Goal: Information Seeking & Learning: Learn about a topic

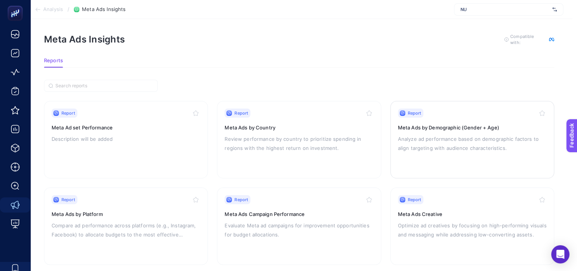
scroll to position [0, 5]
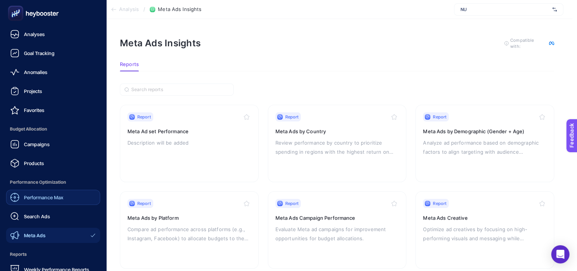
click at [36, 196] on span "Performance Max" at bounding box center [43, 197] width 39 height 6
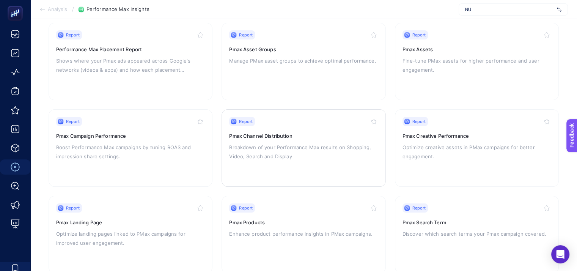
scroll to position [82, 0]
click at [425, 225] on div "Report Pmax Search Term Discover which search terms your Pmax campaign covered." at bounding box center [476, 234] width 149 height 62
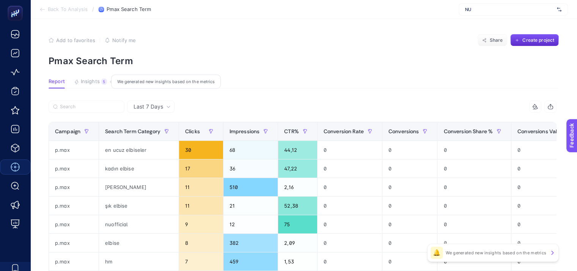
click at [91, 81] on span "Insights" at bounding box center [90, 81] width 19 height 6
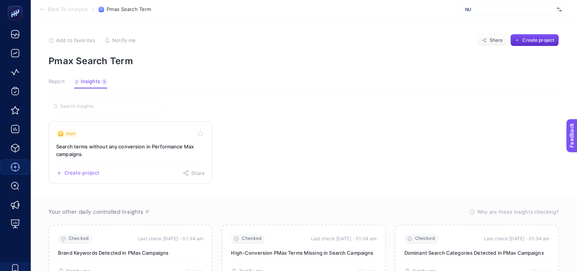
click at [107, 148] on h3 "Search terms without any conversion in Performance Max campaigns." at bounding box center [130, 150] width 149 height 15
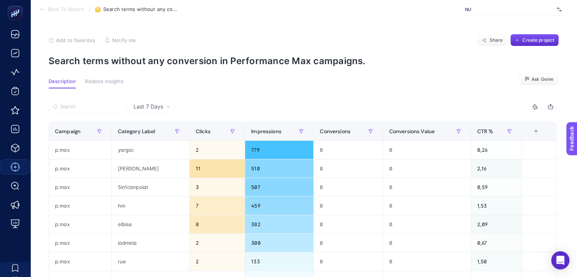
click at [542, 133] on div "+" at bounding box center [535, 131] width 14 height 6
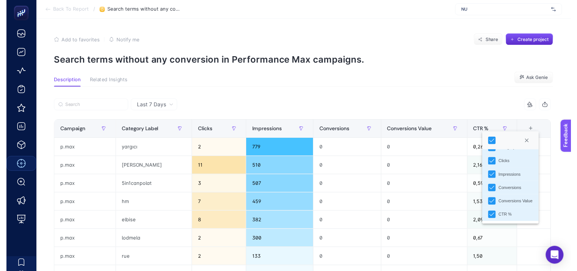
scroll to position [26, 0]
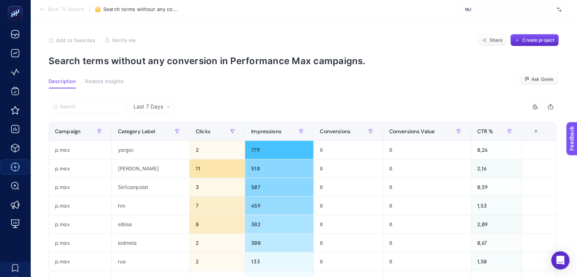
click at [106, 86] on button "Related Insights" at bounding box center [104, 83] width 39 height 10
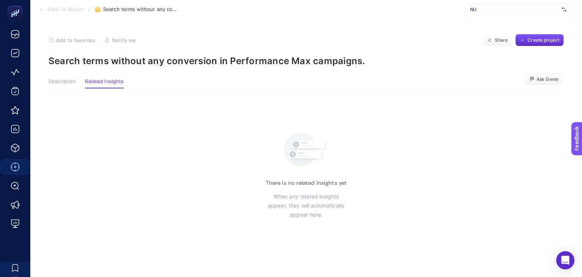
click at [70, 8] on span "Back To Report" at bounding box center [66, 9] width 36 height 6
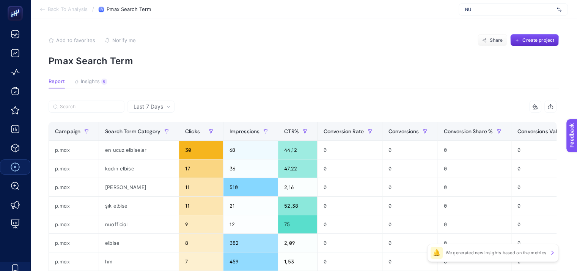
click at [40, 10] on icon at bounding box center [42, 9] width 6 height 6
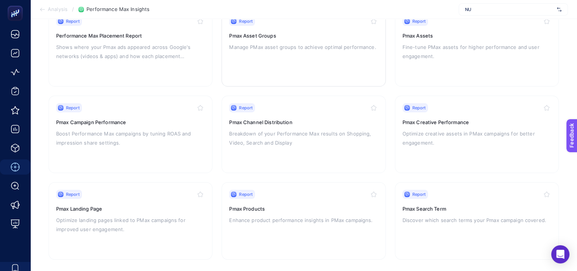
scroll to position [101, 0]
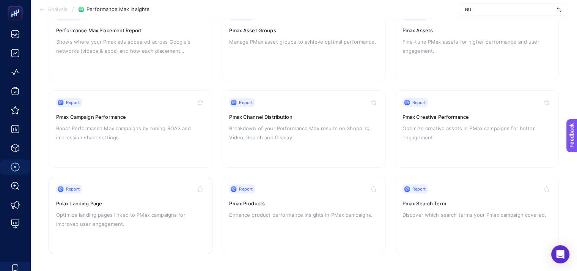
click at [120, 213] on p "Optimize landing pages linked to PMax campaigns for improved user engagement." at bounding box center [130, 219] width 149 height 18
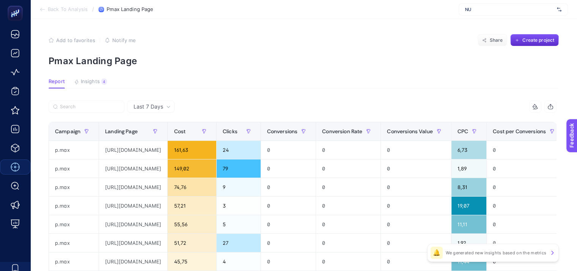
click at [497, 7] on span "NU" at bounding box center [509, 9] width 89 height 6
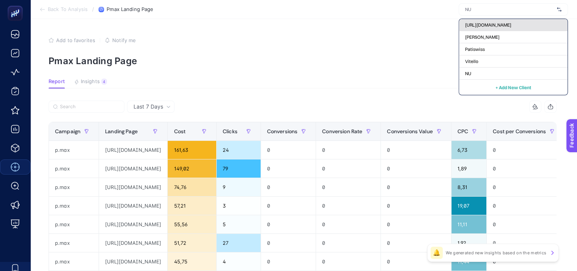
click at [488, 27] on span "[URL][DOMAIN_NAME]" at bounding box center [488, 25] width 46 height 6
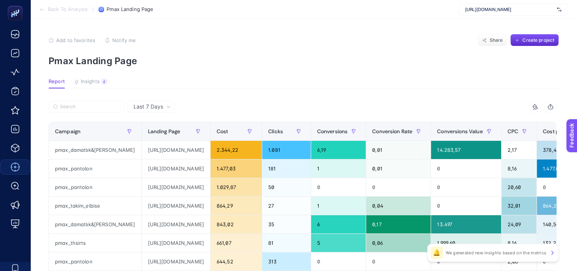
click at [65, 11] on span "Back To Analysis" at bounding box center [68, 9] width 40 height 6
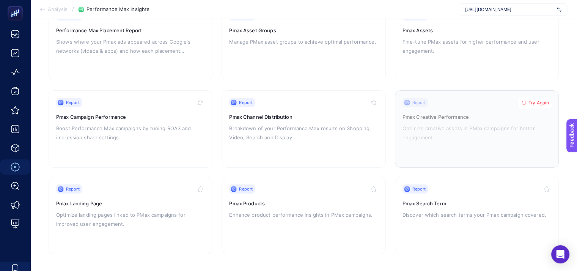
click at [531, 103] on span "Try Again" at bounding box center [538, 103] width 20 height 6
click at [265, 114] on h3 "Pmax Channel Distribution" at bounding box center [303, 117] width 149 height 8
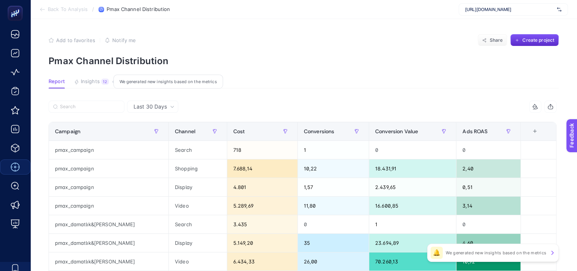
click at [92, 81] on span "Insights" at bounding box center [90, 81] width 19 height 6
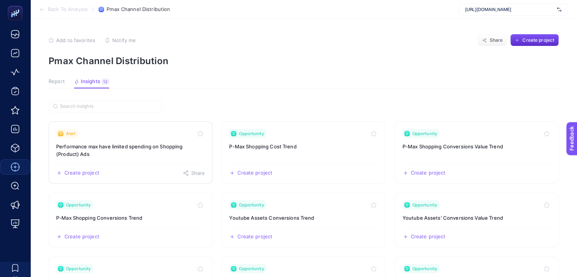
click at [105, 149] on h3 "Performance max have limited spending on Shopping (Product) Ads" at bounding box center [130, 150] width 149 height 15
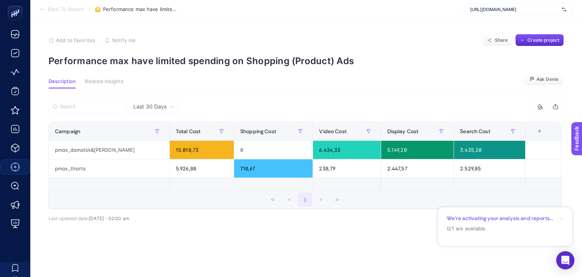
click at [66, 9] on span "Back To Report" at bounding box center [66, 9] width 36 height 6
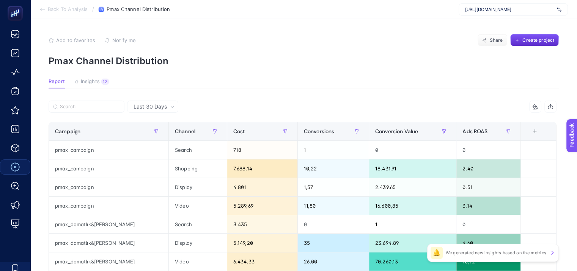
click at [68, 8] on span "Back To Analysis" at bounding box center [68, 9] width 40 height 6
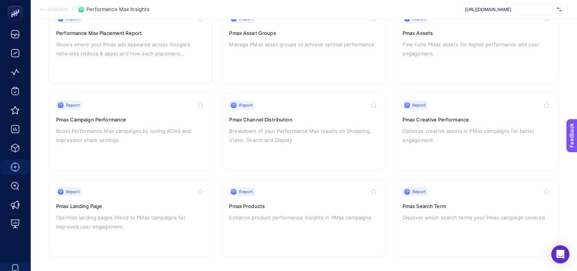
scroll to position [101, 0]
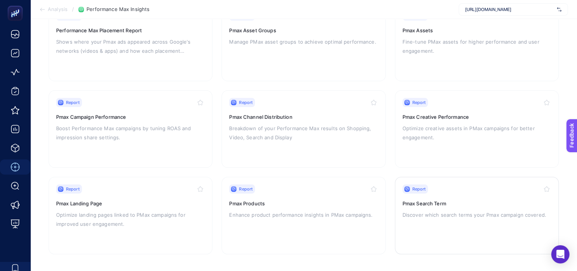
click at [433, 210] on p "Discover which search terms your Pmax campaign covered." at bounding box center [476, 214] width 149 height 9
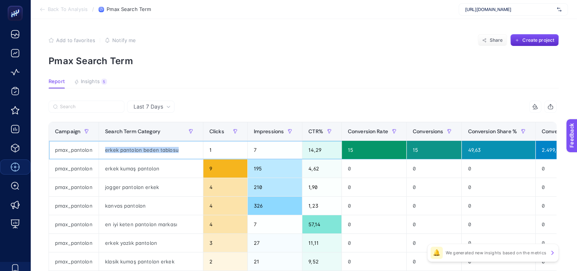
drag, startPoint x: 178, startPoint y: 149, endPoint x: 103, endPoint y: 147, distance: 75.1
click at [103, 147] on div "erkek pantolon beden tablosu" at bounding box center [151, 150] width 104 height 18
copy div "erkek pantolon beden tablosu"
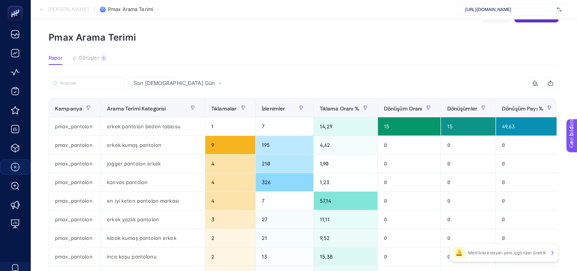
scroll to position [24, 3]
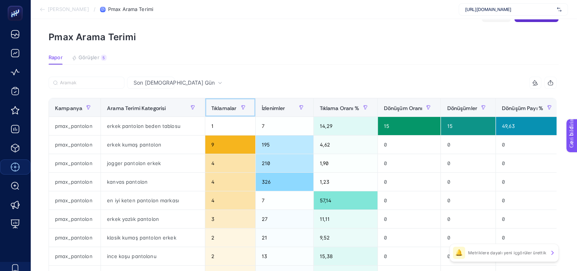
click at [212, 107] on font "Tıklamalar" at bounding box center [223, 107] width 25 height 7
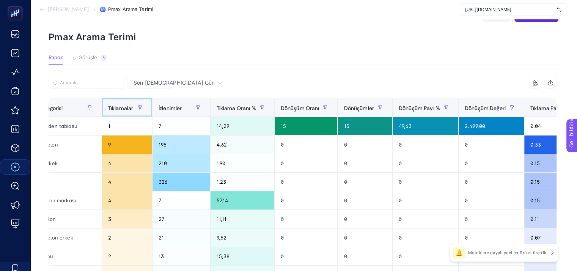
scroll to position [0, 144]
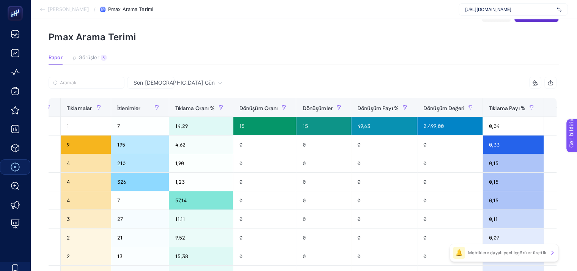
click at [556, 106] on font "+" at bounding box center [558, 107] width 4 height 8
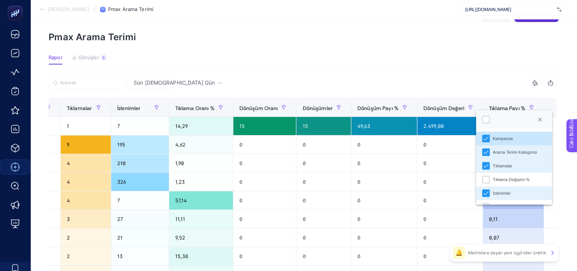
scroll to position [0, 3]
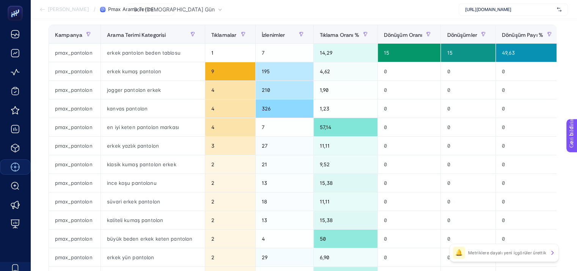
scroll to position [97, 0]
click at [151, 200] on font "süvari erkek pantolon" at bounding box center [133, 201] width 53 height 6
copy tr "süvari erkek pantolon"
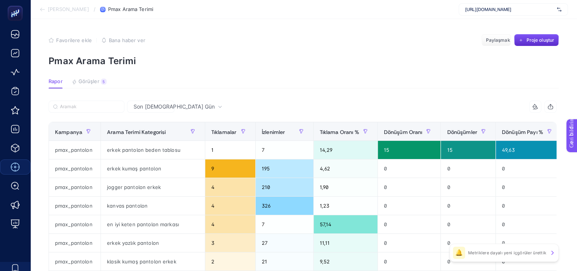
scroll to position [0, 0]
click at [41, 9] on icon at bounding box center [42, 9] width 6 height 6
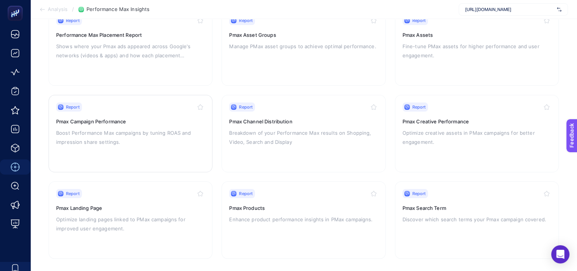
scroll to position [101, 0]
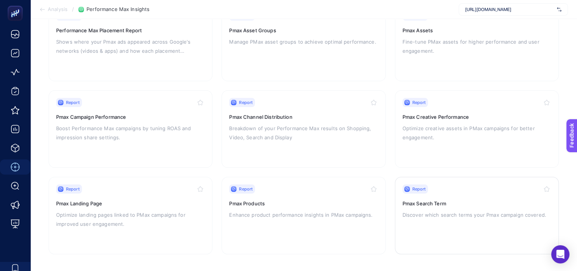
click at [414, 202] on h3 "Pmax Search Term" at bounding box center [476, 203] width 149 height 8
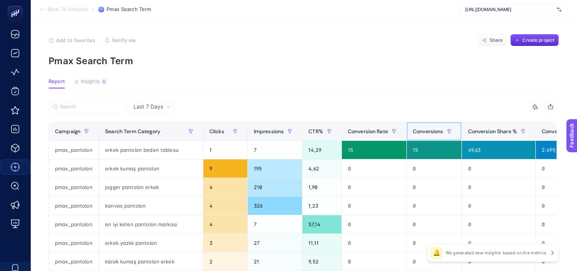
click at [423, 129] on span "Conversions" at bounding box center [427, 131] width 31 height 6
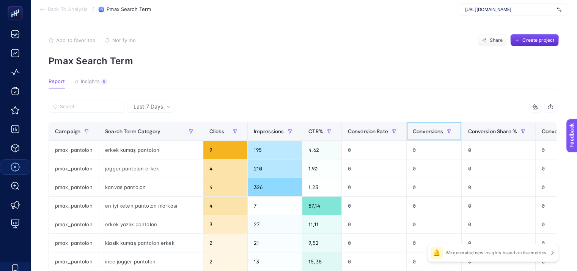
click at [423, 129] on span "Conversions" at bounding box center [427, 131] width 31 height 6
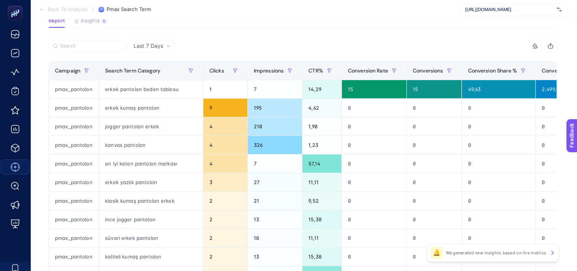
scroll to position [67, 0]
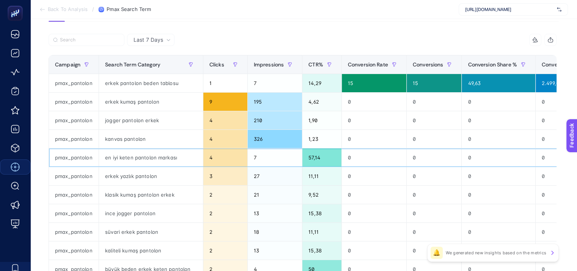
click at [175, 158] on div "en iyi keten pantolon markası" at bounding box center [151, 157] width 104 height 18
copy tr "en iyi keten pantolon markası"
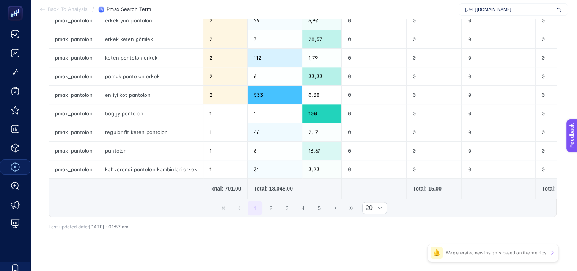
scroll to position [334, 0]
click at [372, 212] on span "20" at bounding box center [367, 207] width 10 height 11
click at [375, 244] on li "50" at bounding box center [377, 240] width 25 height 15
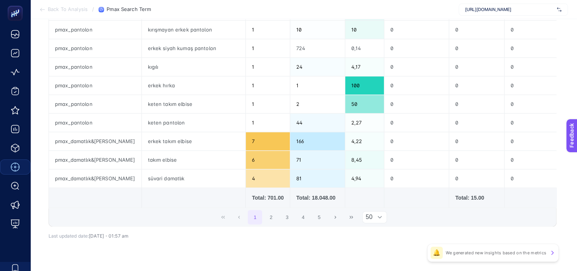
scroll to position [881, 3]
click at [142, 172] on div "süvari damatlık" at bounding box center [194, 178] width 104 height 18
copy tr "süvari damatlık"
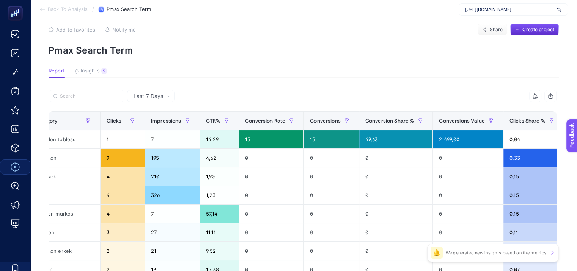
scroll to position [9, 3]
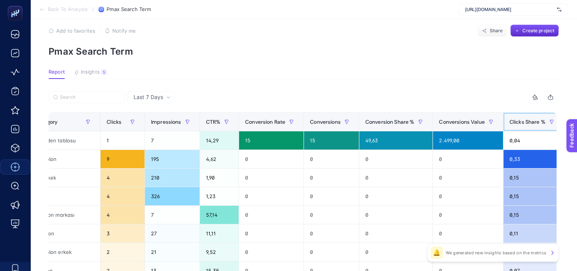
click at [509, 119] on span "Clicks Share %" at bounding box center [527, 122] width 36 height 6
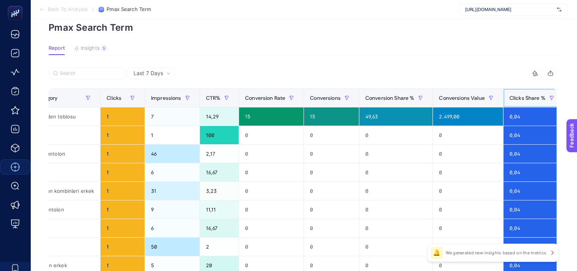
scroll to position [0, 0]
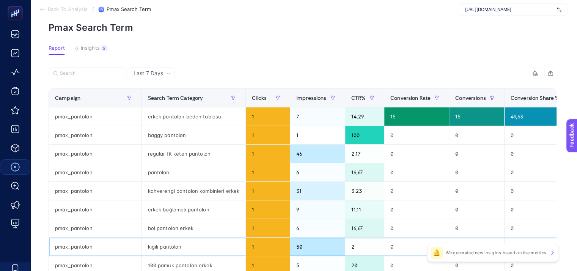
click at [146, 244] on div "kıgılı pantolon" at bounding box center [194, 246] width 104 height 18
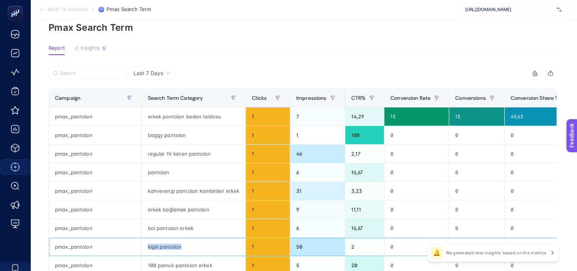
click at [146, 244] on div "kıgılı pantolon" at bounding box center [194, 246] width 104 height 18
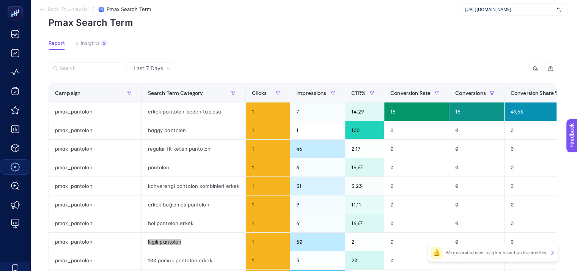
scroll to position [0, 145]
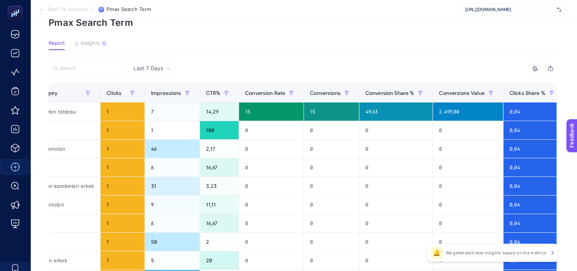
click at [570, 94] on div "+" at bounding box center [577, 93] width 14 height 6
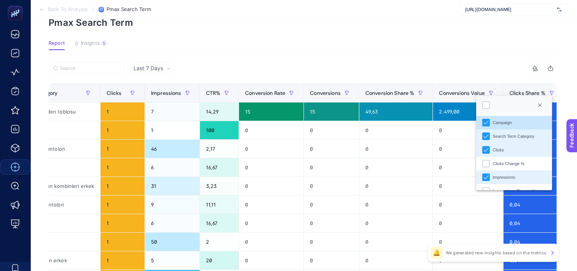
scroll to position [0, 0]
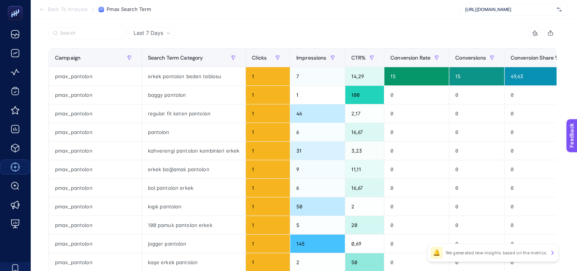
scroll to position [73, 3]
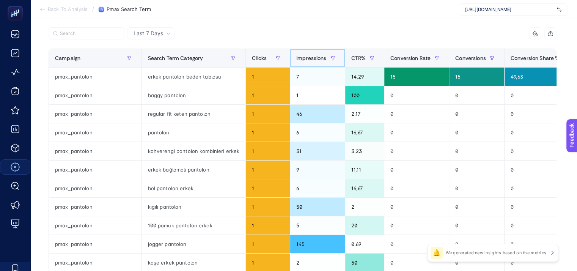
click at [296, 59] on span "Impressions" at bounding box center [311, 58] width 30 height 6
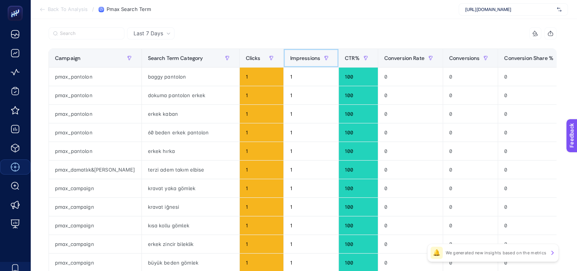
click at [290, 59] on span "Impressions" at bounding box center [305, 58] width 30 height 6
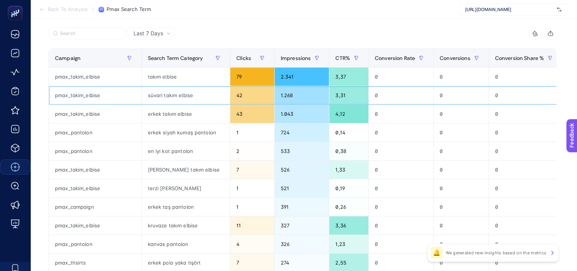
click at [158, 96] on div "süvari takım elbise" at bounding box center [186, 95] width 88 height 18
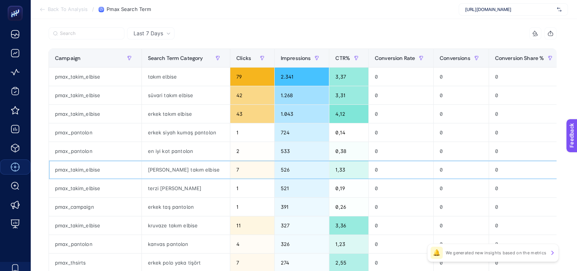
click at [155, 169] on div "[PERSON_NAME] takım elbise" at bounding box center [186, 169] width 88 height 18
copy tr "[PERSON_NAME] takım elbise"
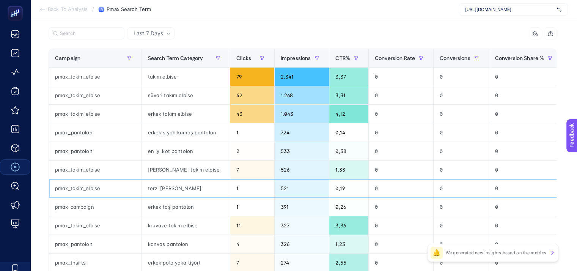
click at [142, 188] on div "terzi [PERSON_NAME]" at bounding box center [186, 188] width 88 height 18
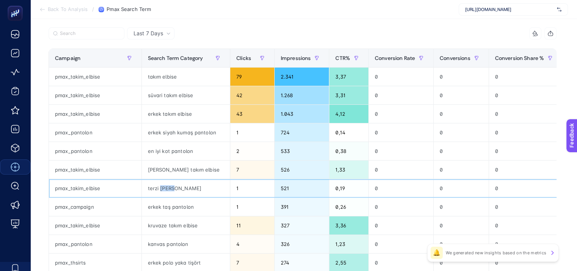
click at [142, 188] on div "terzi [PERSON_NAME]" at bounding box center [186, 188] width 88 height 18
click at [142, 205] on div "erkek taş pantolon" at bounding box center [186, 206] width 88 height 18
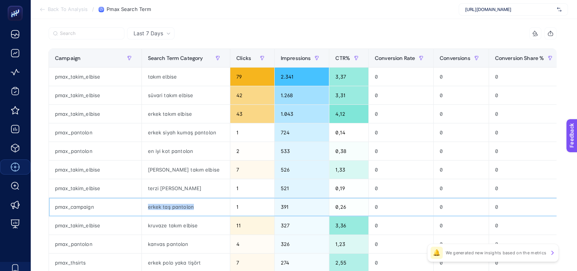
click at [142, 205] on div "erkek taş pantolon" at bounding box center [186, 206] width 88 height 18
copy tr "erkek taş pantolon"
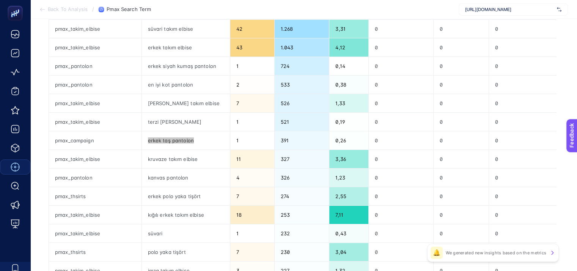
scroll to position [143, 3]
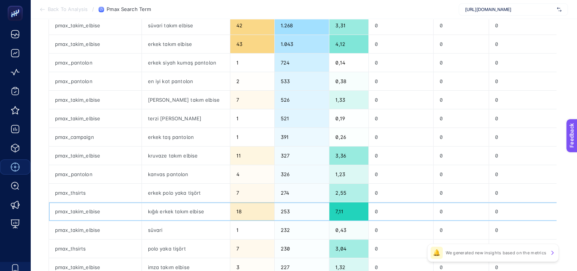
click at [142, 208] on div "kığılı erkek takım elbise" at bounding box center [186, 211] width 88 height 18
copy tr "kığılı erkek takım elbise"
click at [142, 230] on div "süvari" at bounding box center [186, 230] width 88 height 18
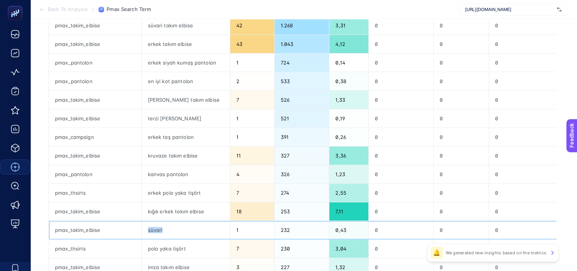
click at [142, 230] on div "süvari" at bounding box center [186, 230] width 88 height 18
copy tr "süvari"
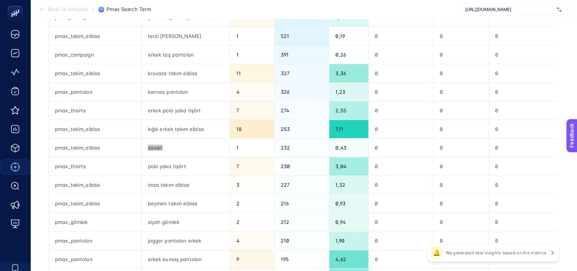
scroll to position [225, 3]
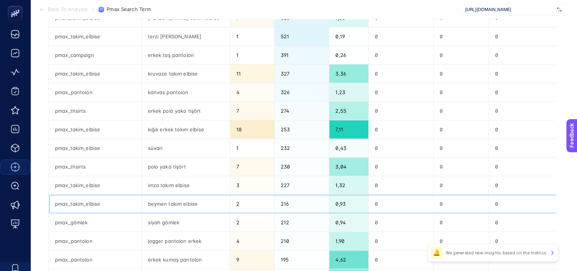
click at [161, 199] on div "beymen takım elbise" at bounding box center [186, 203] width 88 height 18
copy tr "beymen takım elbise"
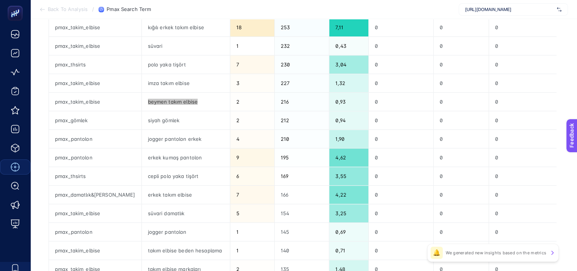
scroll to position [326, 3]
click at [147, 211] on div "süvari damatlık" at bounding box center [186, 213] width 88 height 18
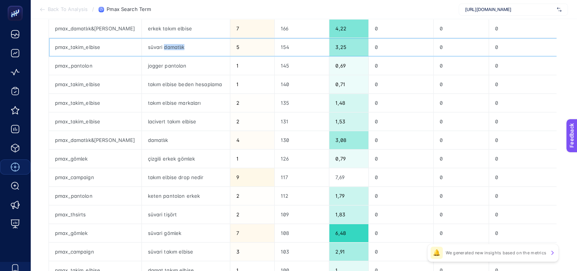
scroll to position [494, 3]
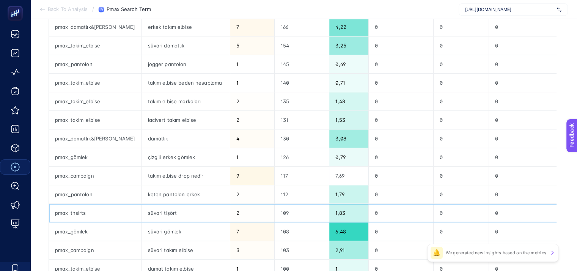
click at [142, 211] on div "süvari tişört" at bounding box center [186, 213] width 88 height 18
copy tr "süvari tişört"
click at [142, 227] on div "süvari gömlek" at bounding box center [186, 231] width 88 height 18
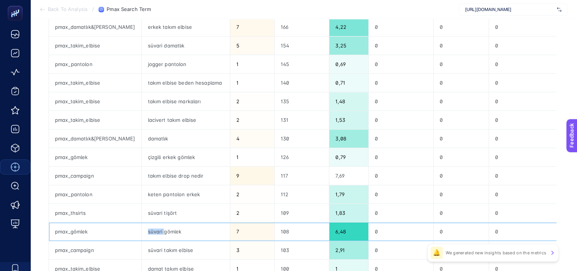
click at [142, 227] on div "süvari gömlek" at bounding box center [186, 231] width 88 height 18
click at [159, 246] on div "süvari takım elbise" at bounding box center [186, 250] width 88 height 18
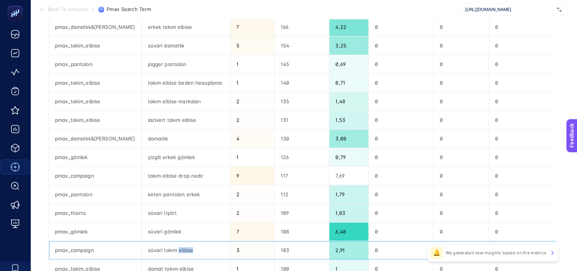
click at [159, 246] on div "süvari takım elbise" at bounding box center [186, 250] width 88 height 18
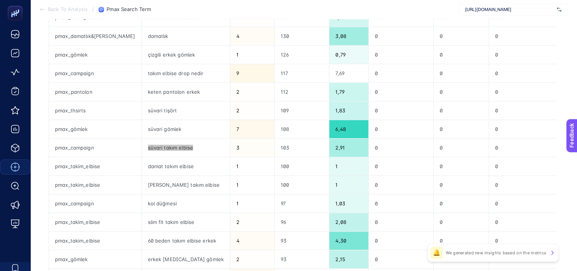
scroll to position [597, 3]
click at [153, 182] on div "[PERSON_NAME] takım elbise" at bounding box center [186, 184] width 88 height 18
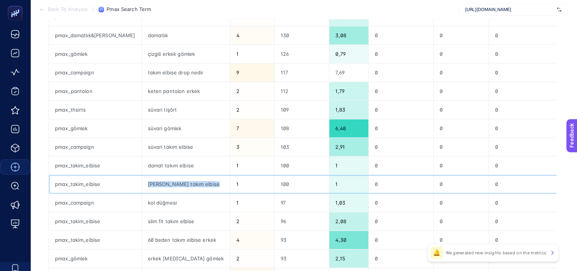
click at [153, 182] on div "[PERSON_NAME] takım elbise" at bounding box center [186, 184] width 88 height 18
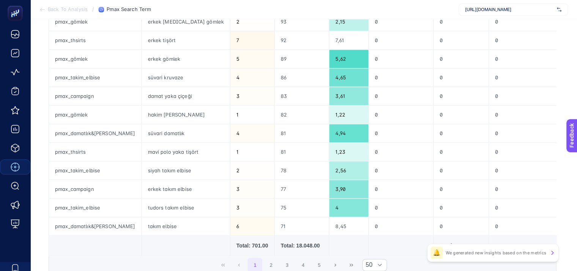
scroll to position [835, 3]
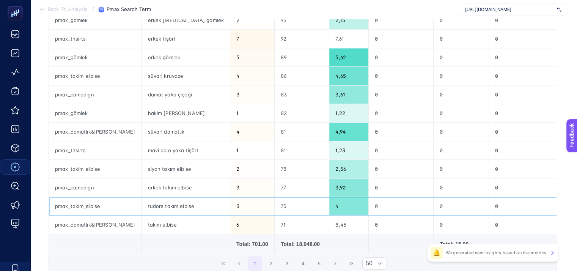
click at [146, 203] on div "tudors takım elbise" at bounding box center [186, 206] width 88 height 18
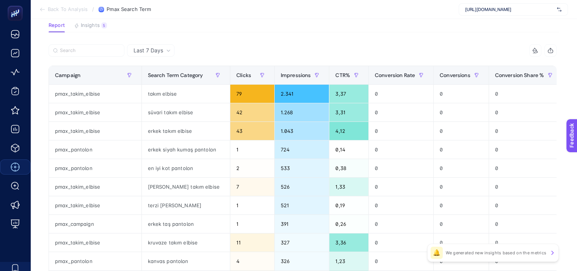
scroll to position [0, 3]
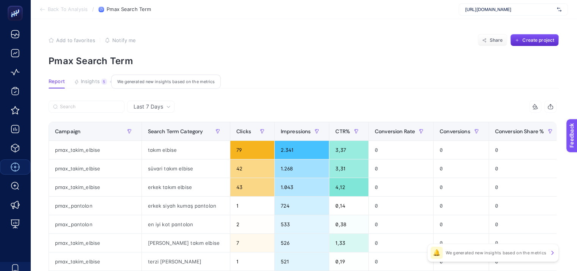
click at [84, 79] on span "Insights" at bounding box center [90, 81] width 19 height 6
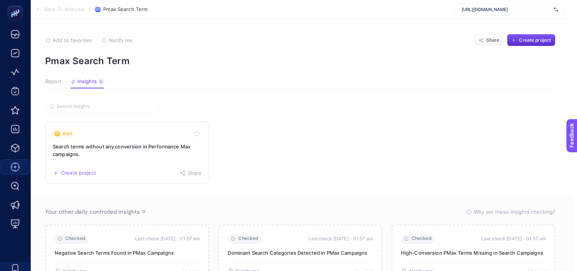
click at [110, 147] on h3 "Search terms without any conversion in Performance Max campaigns." at bounding box center [127, 150] width 149 height 15
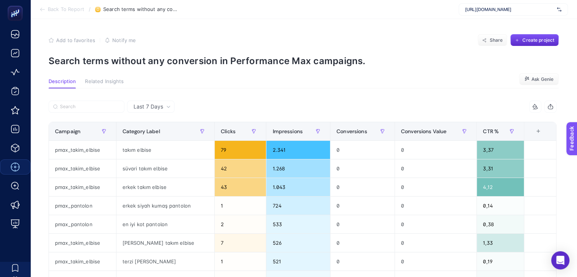
scroll to position [0, 2]
